Goal: Check status: Check status

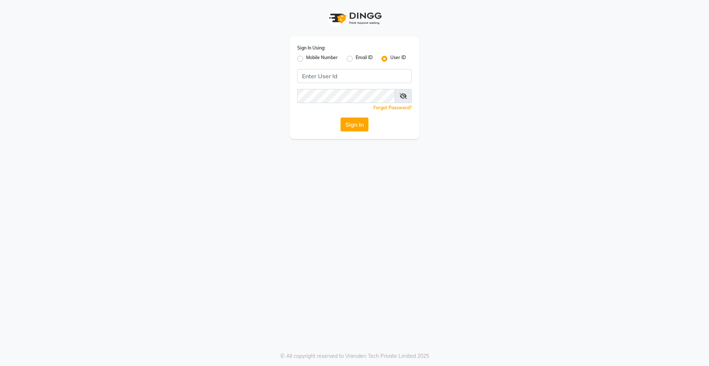
click at [306, 59] on label "Mobile Number" at bounding box center [322, 58] width 32 height 9
click at [306, 59] on input "Mobile Number" at bounding box center [308, 56] width 5 height 5
radio input "true"
radio input "false"
click at [337, 72] on input "Username" at bounding box center [367, 76] width 90 height 14
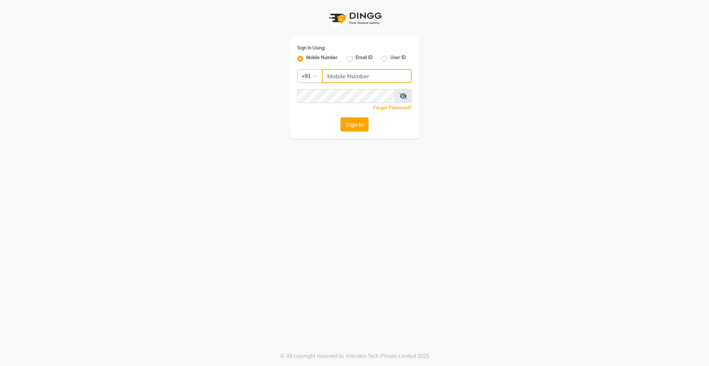
type input "9920225009"
click at [361, 127] on button "Sign In" at bounding box center [354, 124] width 28 height 14
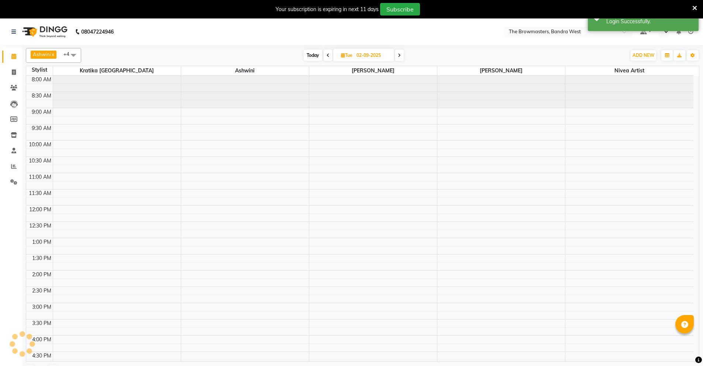
select select "en"
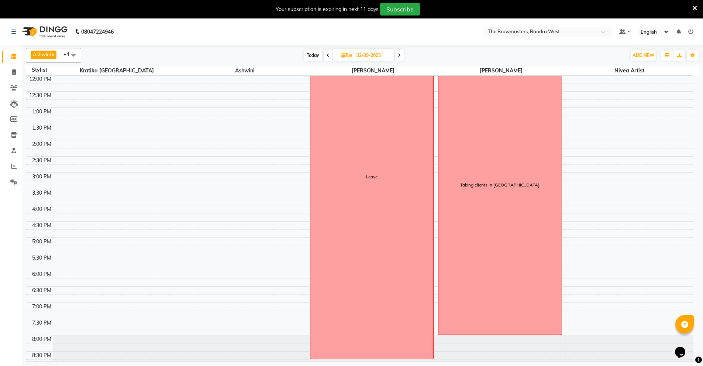
click at [371, 54] on input "02-09-2025" at bounding box center [372, 55] width 37 height 11
select select "9"
select select "2025"
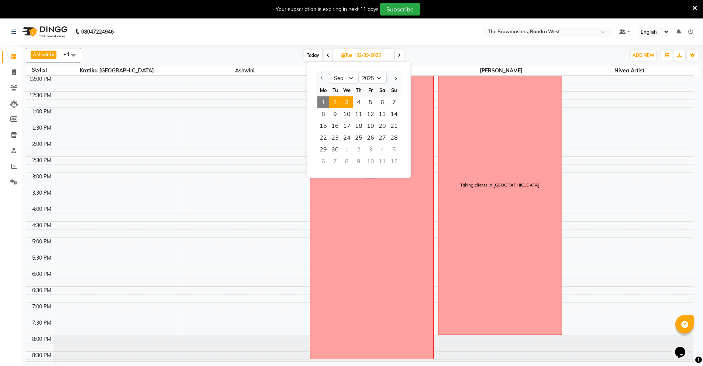
click at [348, 102] on span "3" at bounding box center [347, 102] width 12 height 12
type input "[DATE]"
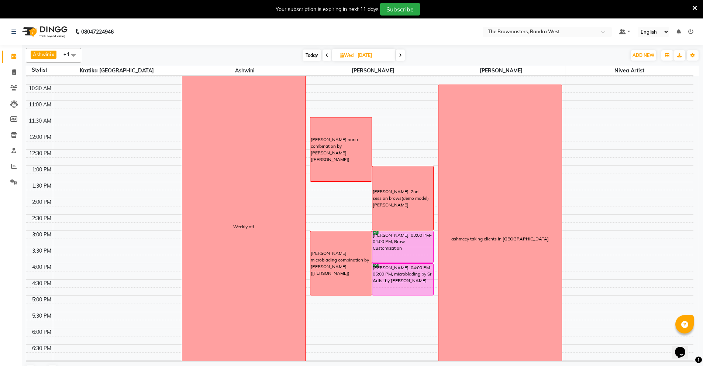
scroll to position [72, 0]
click at [362, 57] on input "[DATE]" at bounding box center [374, 55] width 37 height 11
select select "9"
select select "2025"
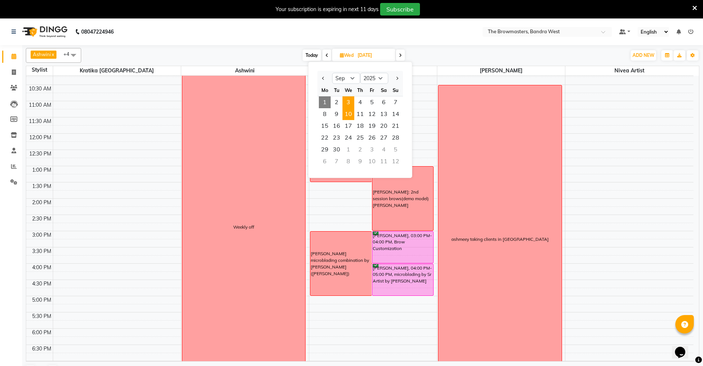
click at [351, 110] on span "10" at bounding box center [349, 114] width 12 height 12
type input "[DATE]"
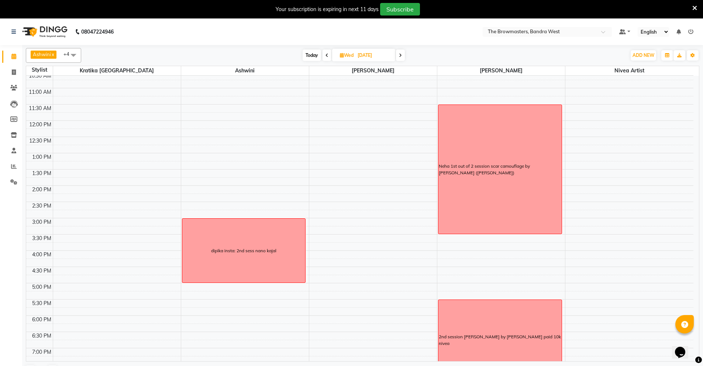
scroll to position [85, 0]
